Goal: Find specific page/section: Find specific page/section

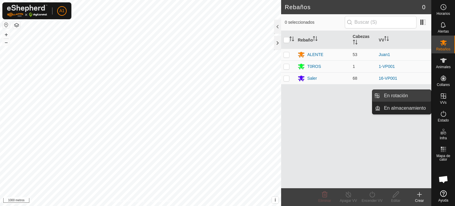
click at [399, 96] on link "En rotación" at bounding box center [405, 96] width 51 height 12
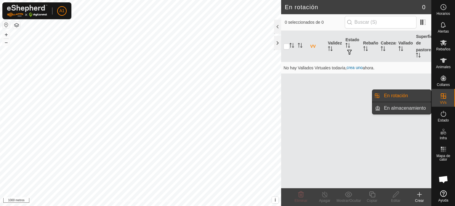
click at [399, 110] on link "En almacenamiento" at bounding box center [405, 108] width 51 height 12
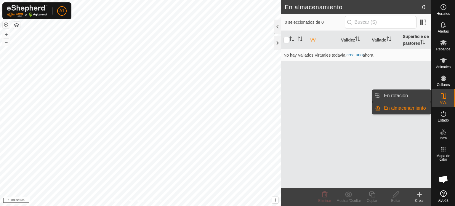
click at [408, 97] on link "En rotación" at bounding box center [405, 96] width 51 height 12
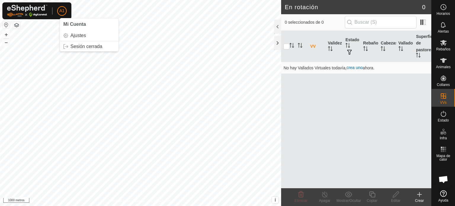
click at [63, 10] on font "A1" at bounding box center [61, 10] width 5 height 5
click at [84, 48] on link "Sesión cerrada" at bounding box center [89, 46] width 59 height 9
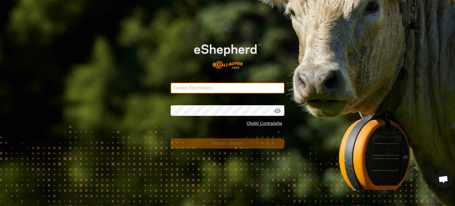
type input "[EMAIL_ADDRESS][DOMAIN_NAME]"
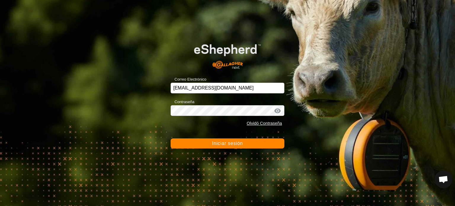
click at [232, 141] on font "Iniciar sesión" at bounding box center [227, 143] width 31 height 5
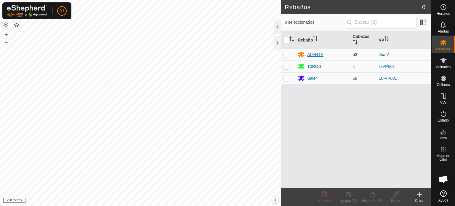
click at [315, 54] on font "ALENTE" at bounding box center [315, 54] width 16 height 5
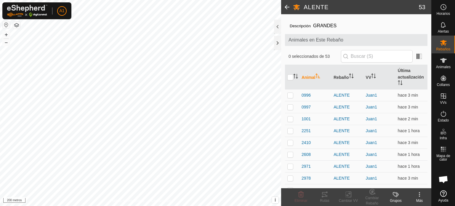
scroll to position [2, 0]
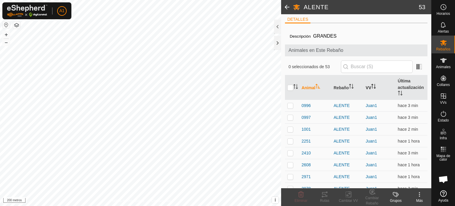
click at [366, 87] on font "VV" at bounding box center [369, 87] width 6 height 5
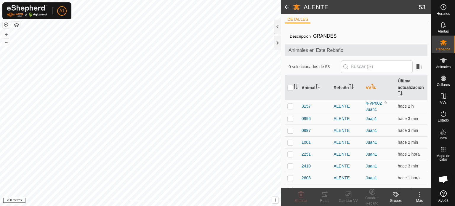
click at [288, 106] on p-checkbox at bounding box center [290, 106] width 6 height 5
checkbox input "true"
